Goal: Information Seeking & Learning: Learn about a topic

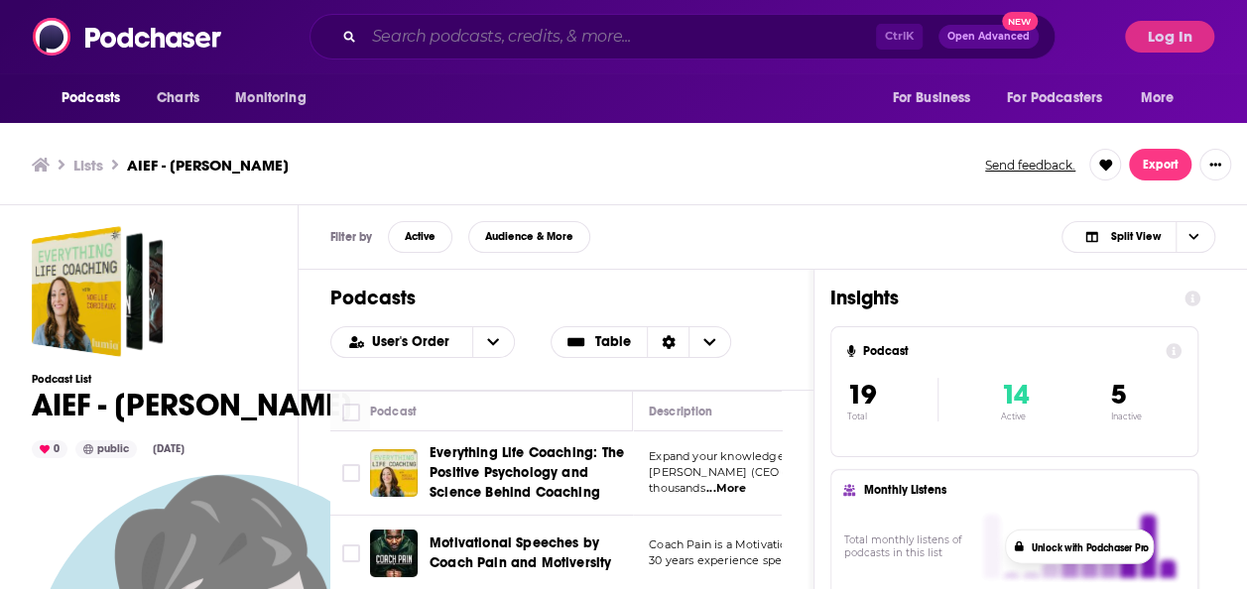
click at [445, 40] on input "Search podcasts, credits, & more..." at bounding box center [620, 37] width 512 height 32
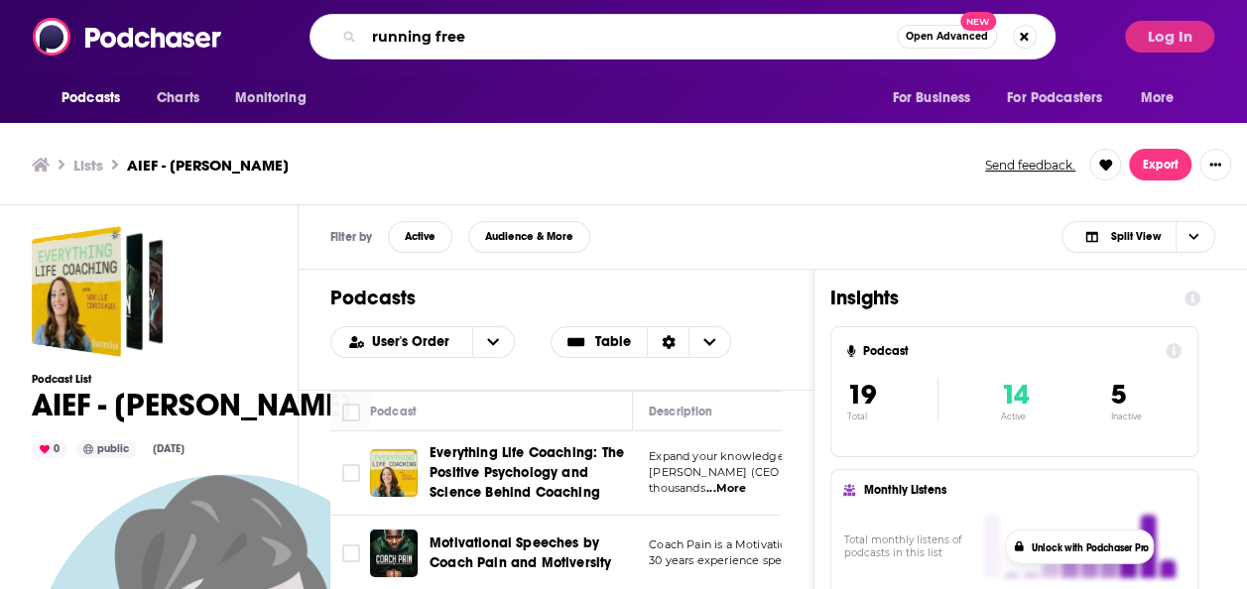
type input "running free"
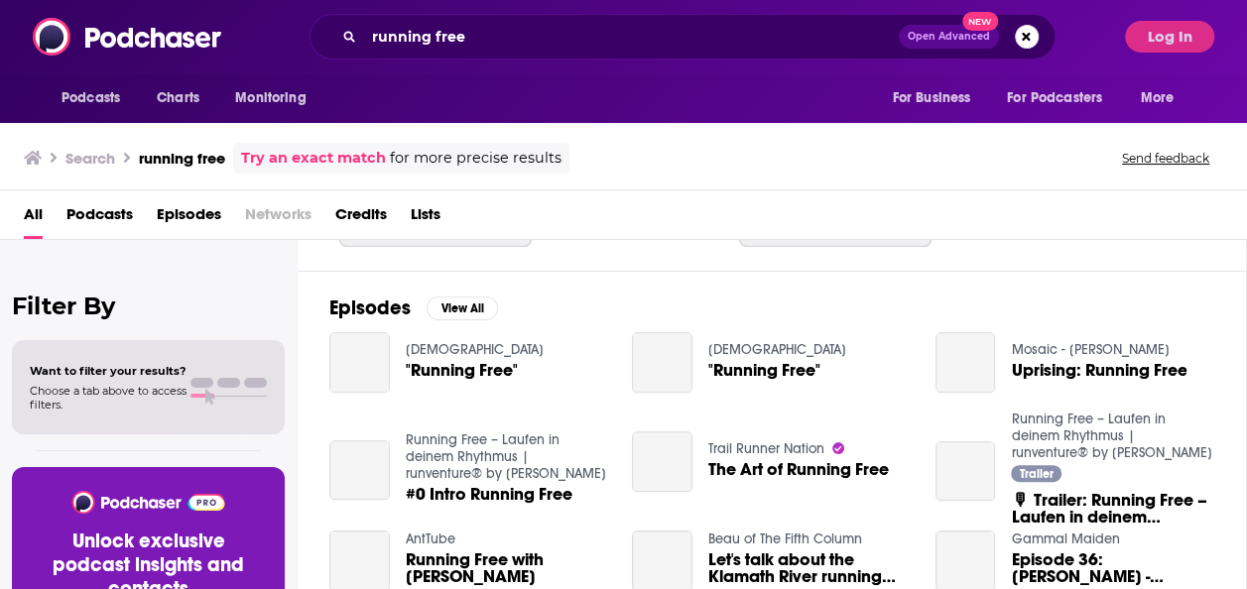
scroll to position [254, 0]
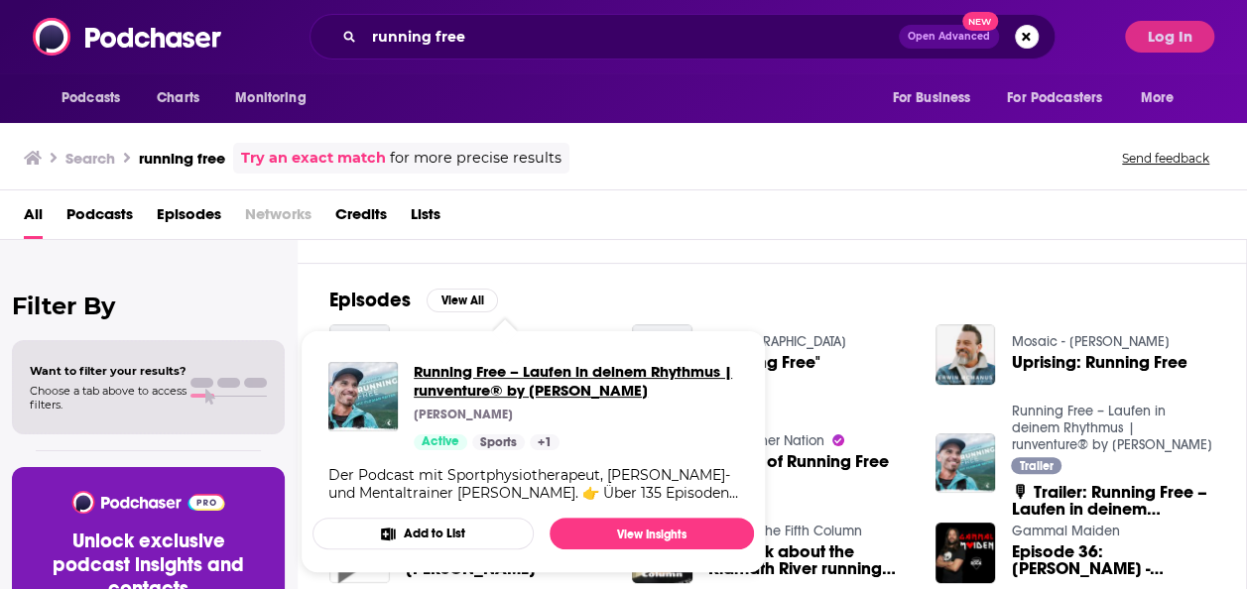
click at [543, 386] on span "Running Free – Laufen in deinem Rhythmus | runventure® by [PERSON_NAME]" at bounding box center [576, 381] width 324 height 38
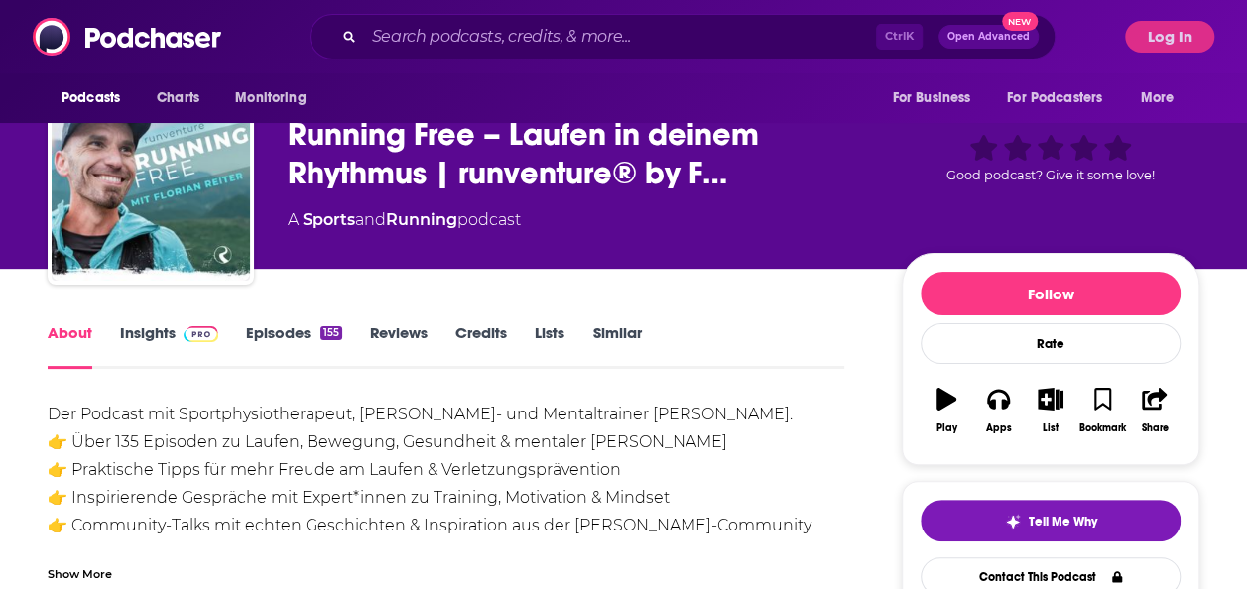
scroll to position [59, 0]
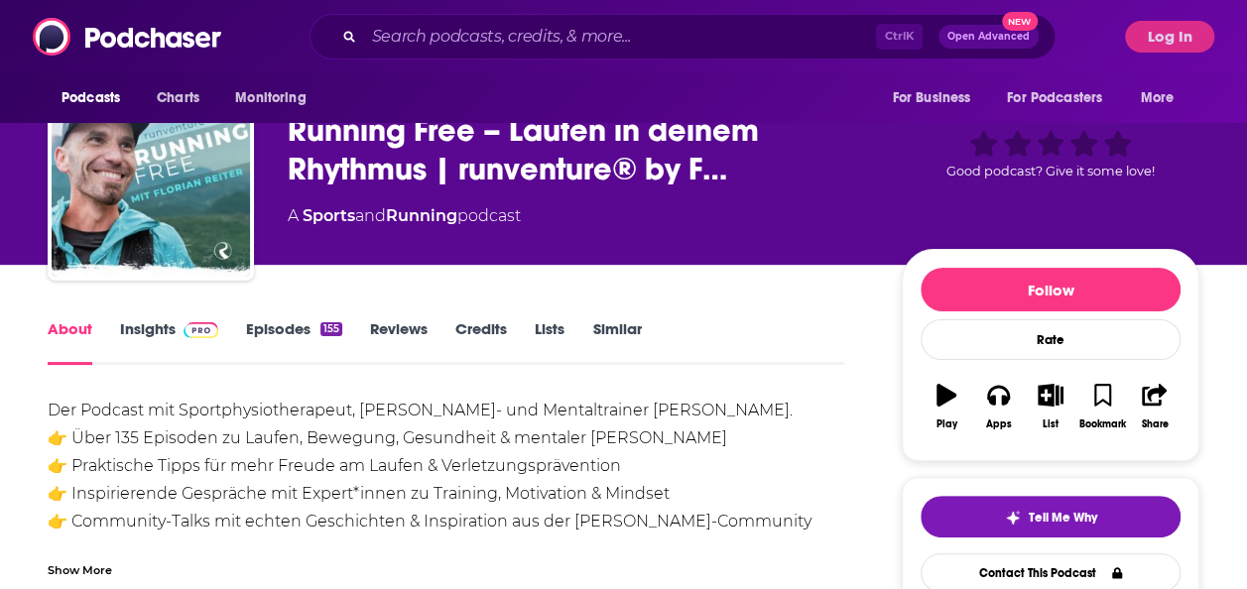
click at [186, 333] on img at bounding box center [200, 330] width 35 height 16
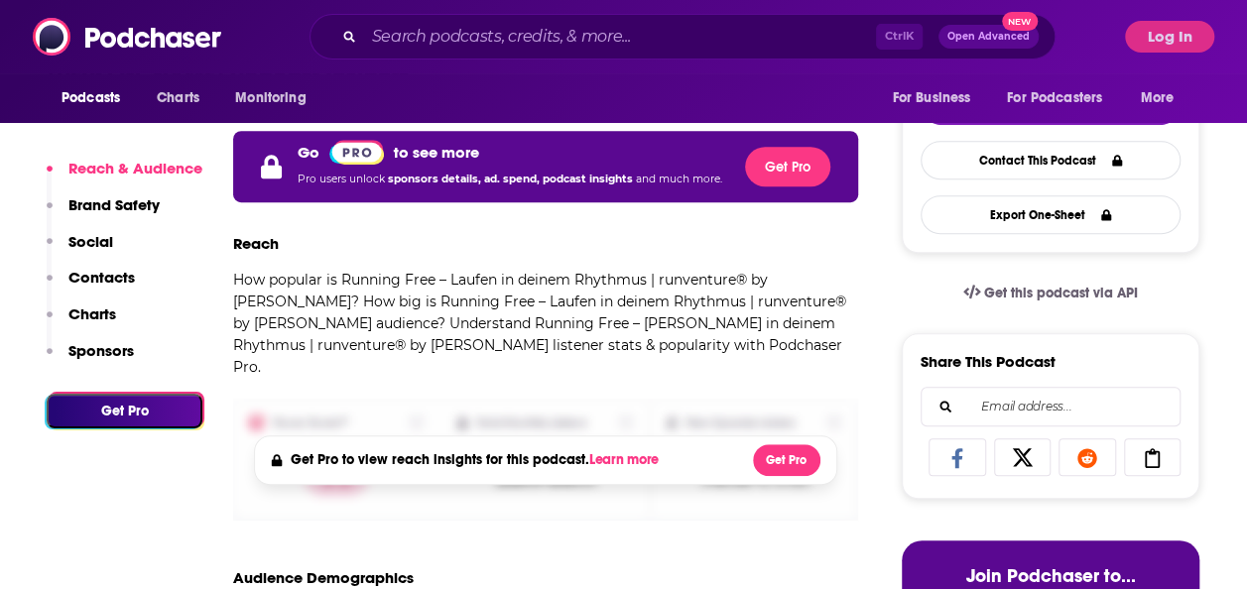
scroll to position [472, 0]
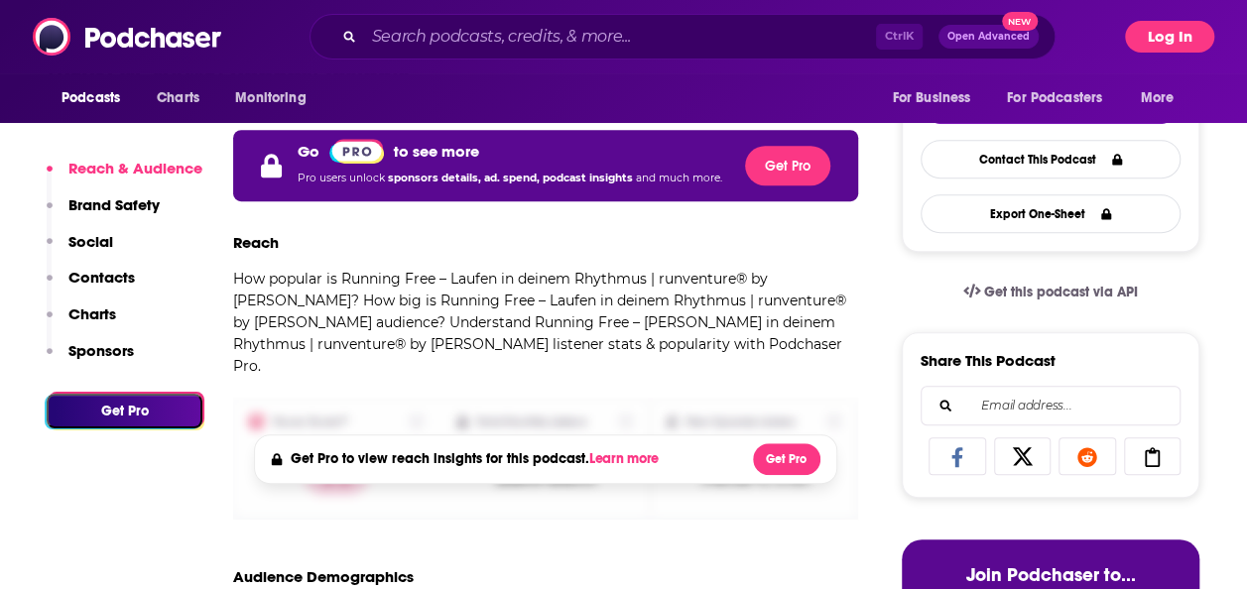
click at [1168, 30] on button "Log In" at bounding box center [1169, 37] width 89 height 32
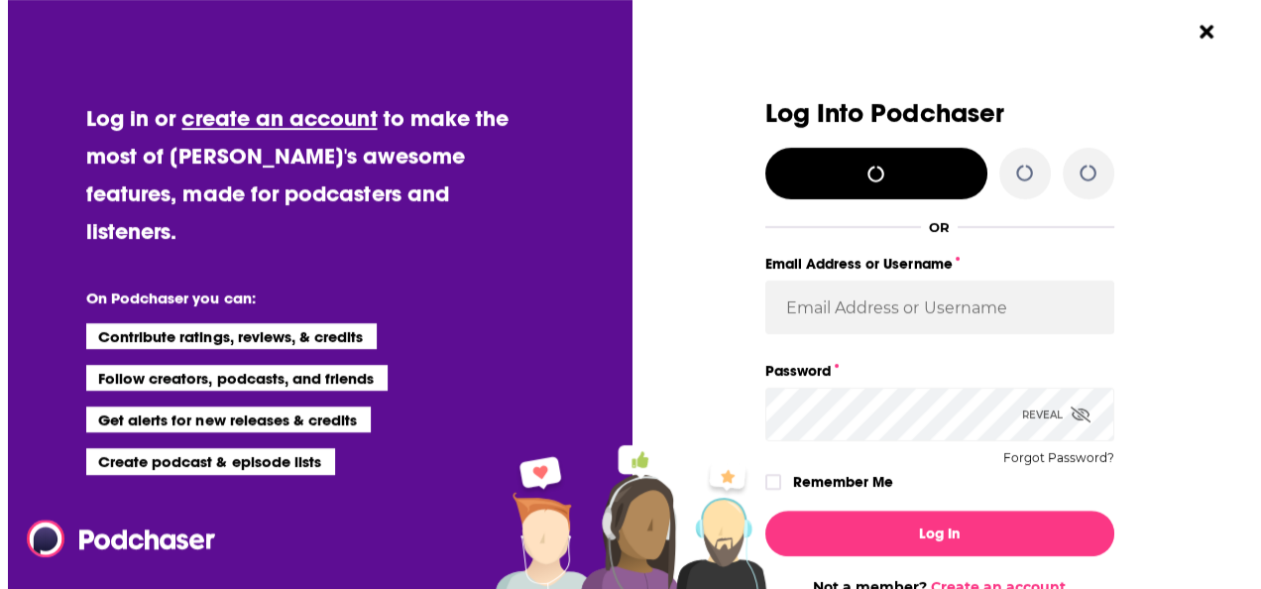
scroll to position [0, 0]
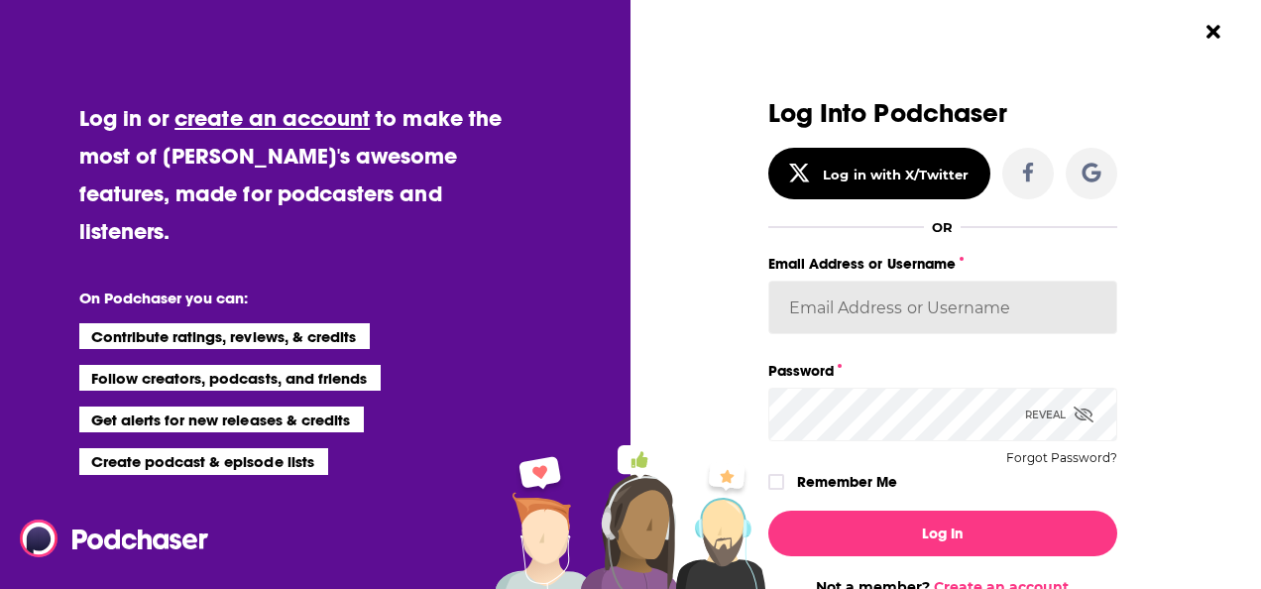
type input "HLWG_Interdependence"
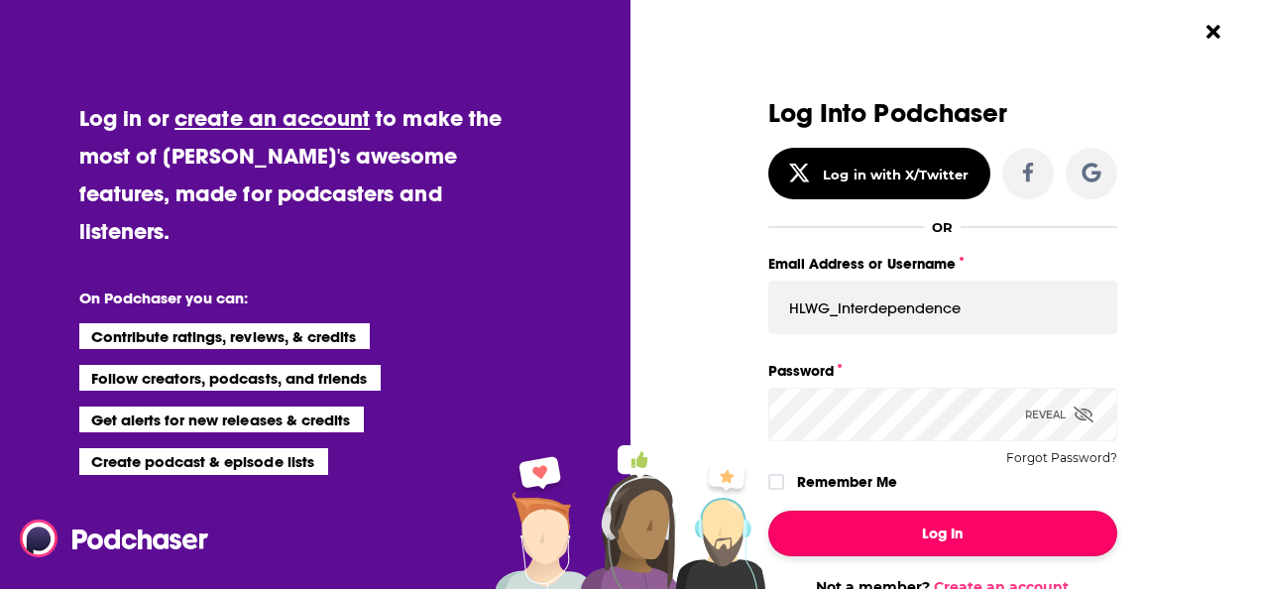
click at [877, 534] on button "Log In" at bounding box center [943, 534] width 349 height 46
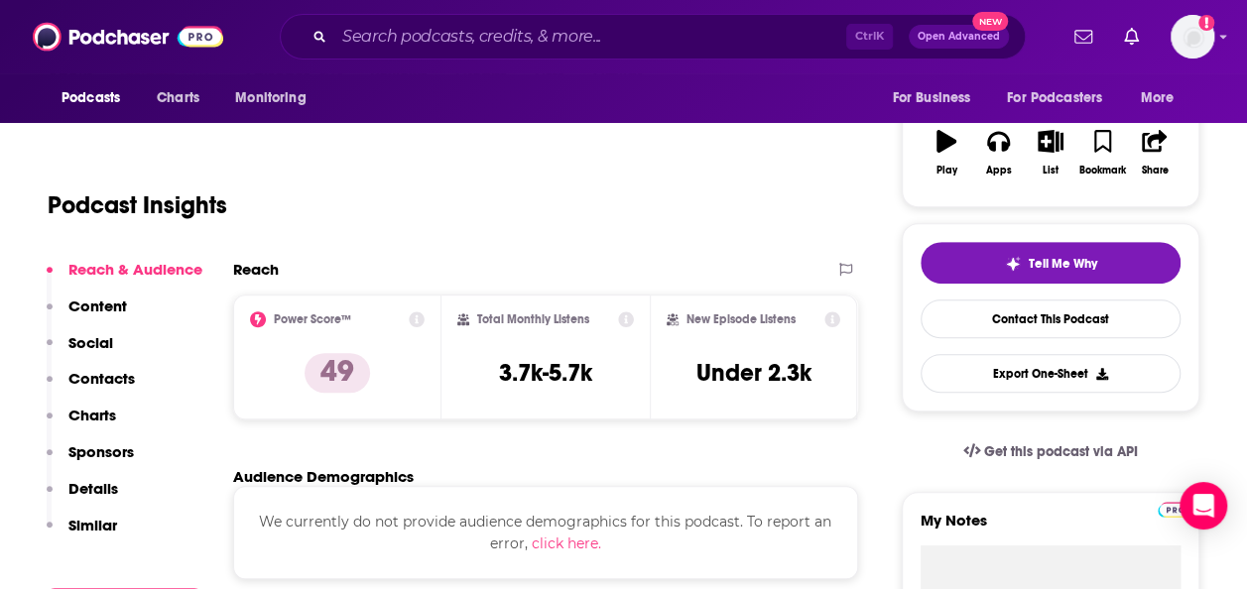
scroll to position [311, 0]
